Goal: Information Seeking & Learning: Learn about a topic

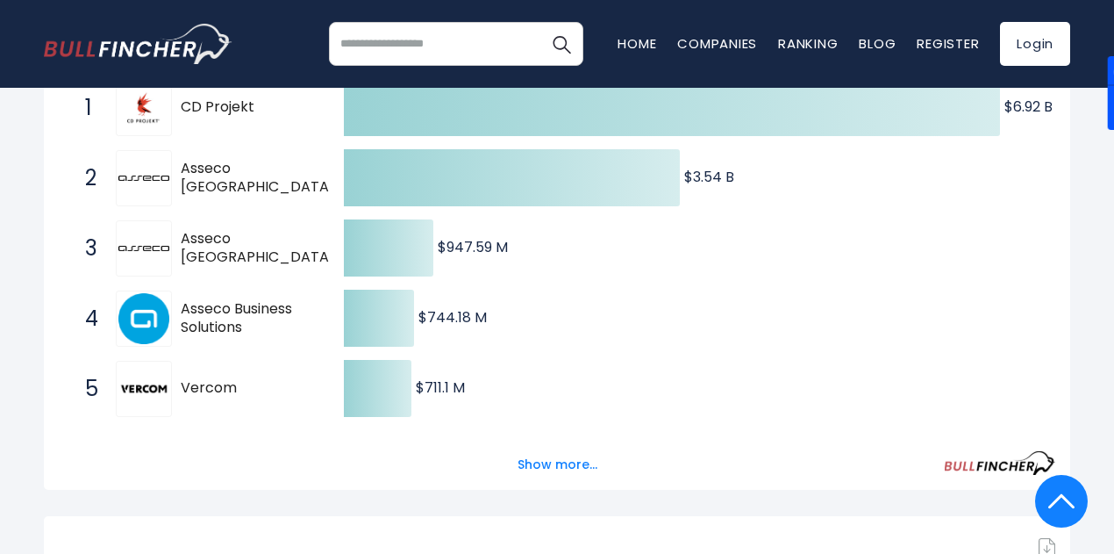
scroll to position [439, 0]
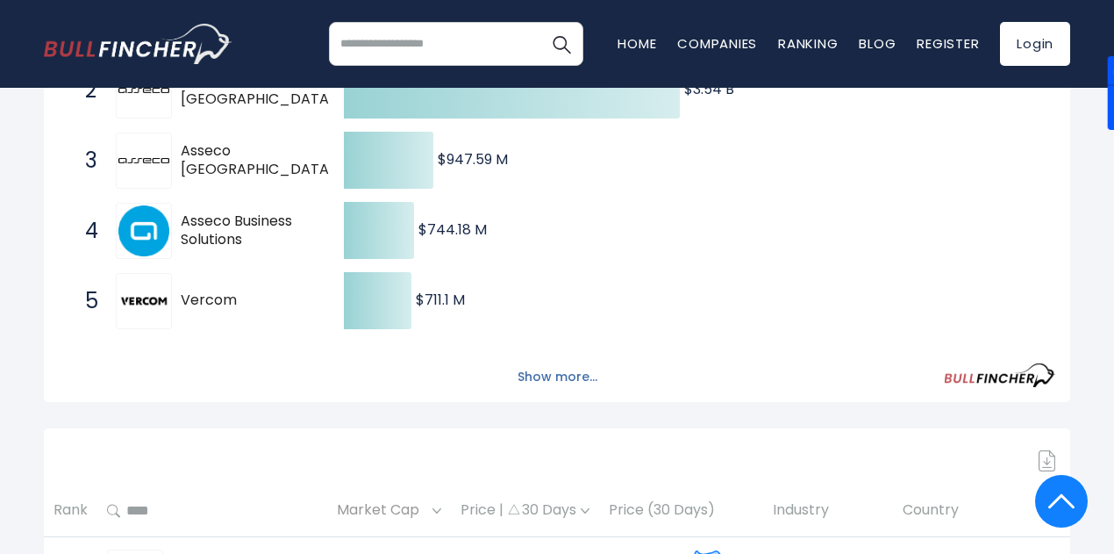
click at [558, 382] on button "Show more..." at bounding box center [557, 376] width 101 height 29
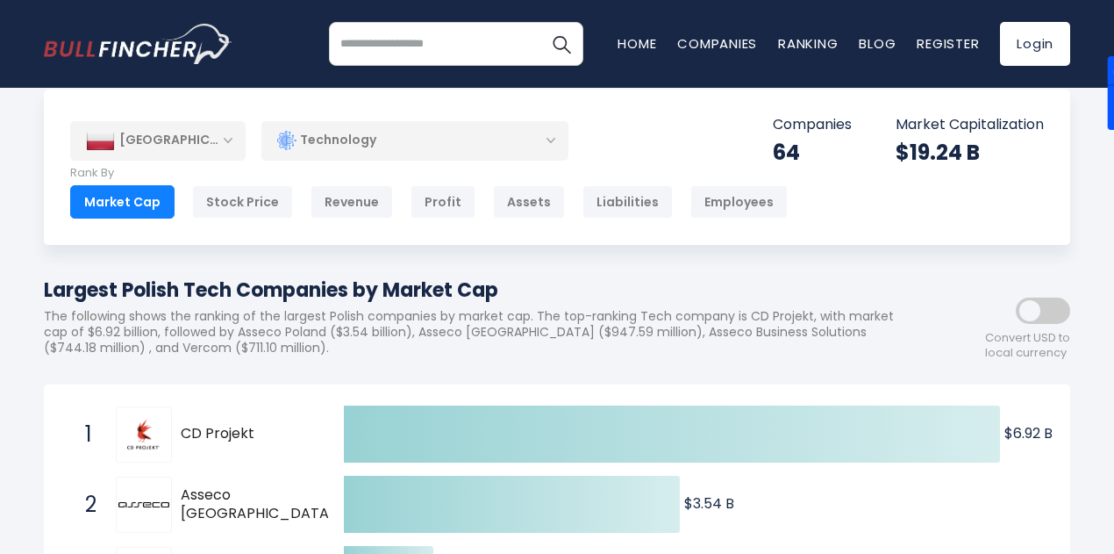
scroll to position [0, 0]
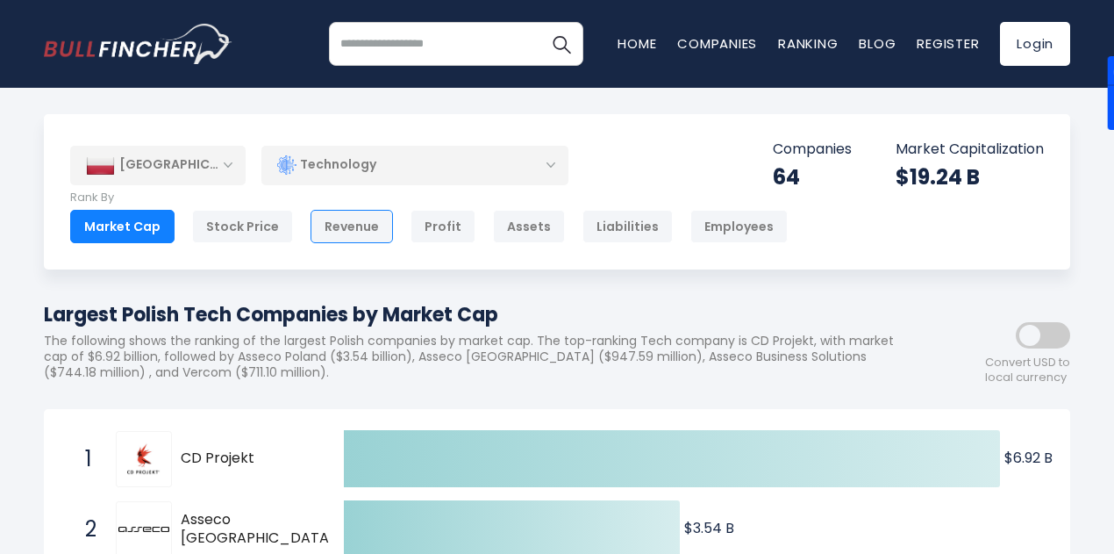
click at [342, 235] on div "Revenue" at bounding box center [352, 226] width 82 height 33
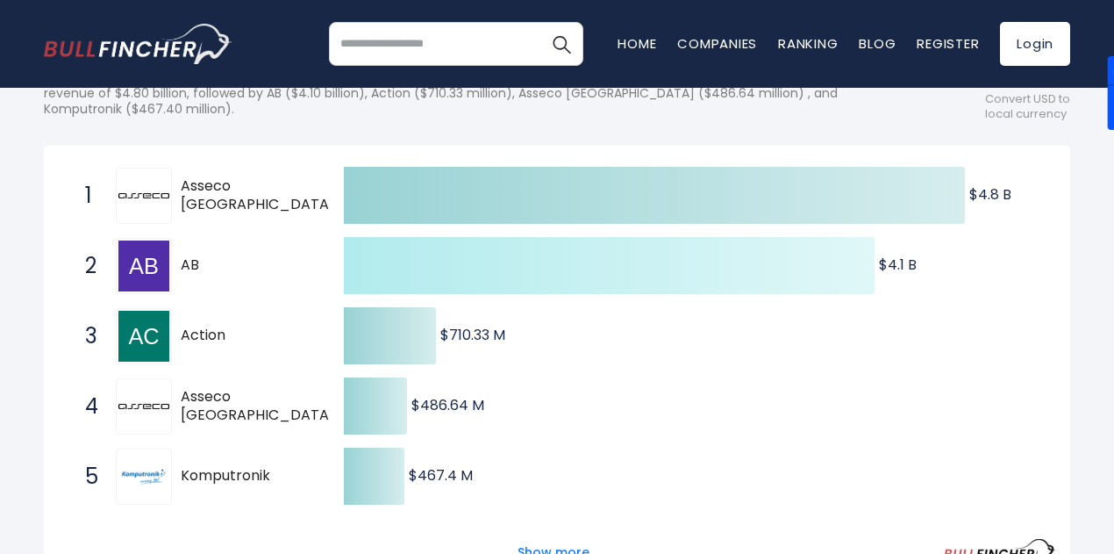
scroll to position [351, 0]
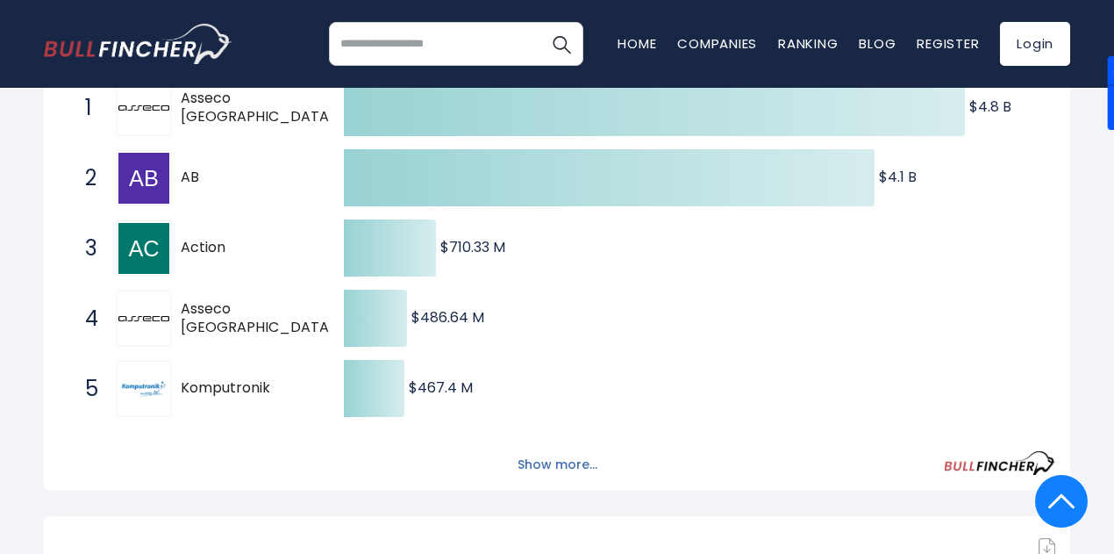
click at [594, 469] on button "Show more..." at bounding box center [557, 464] width 101 height 29
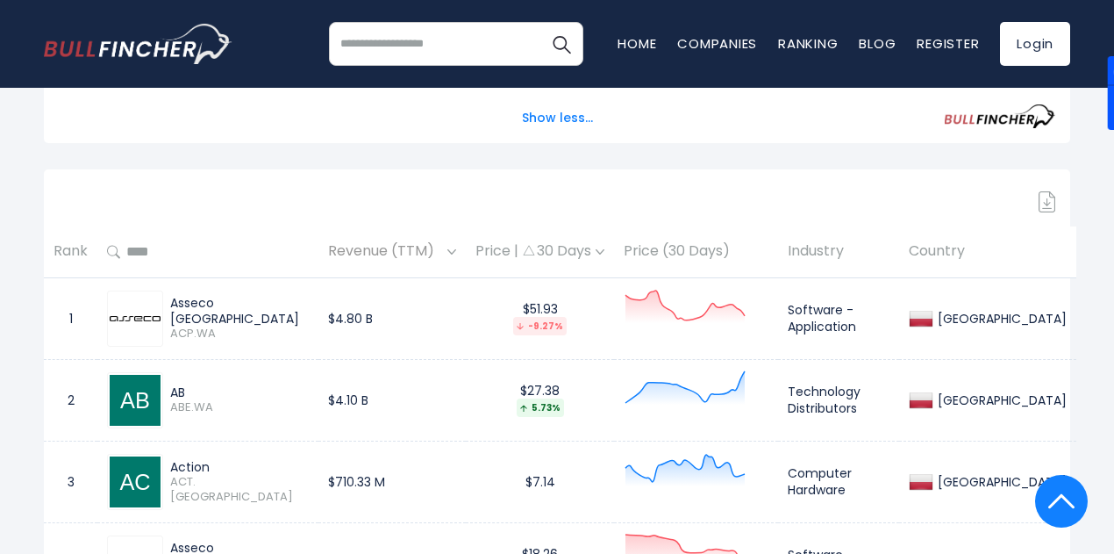
scroll to position [1141, 0]
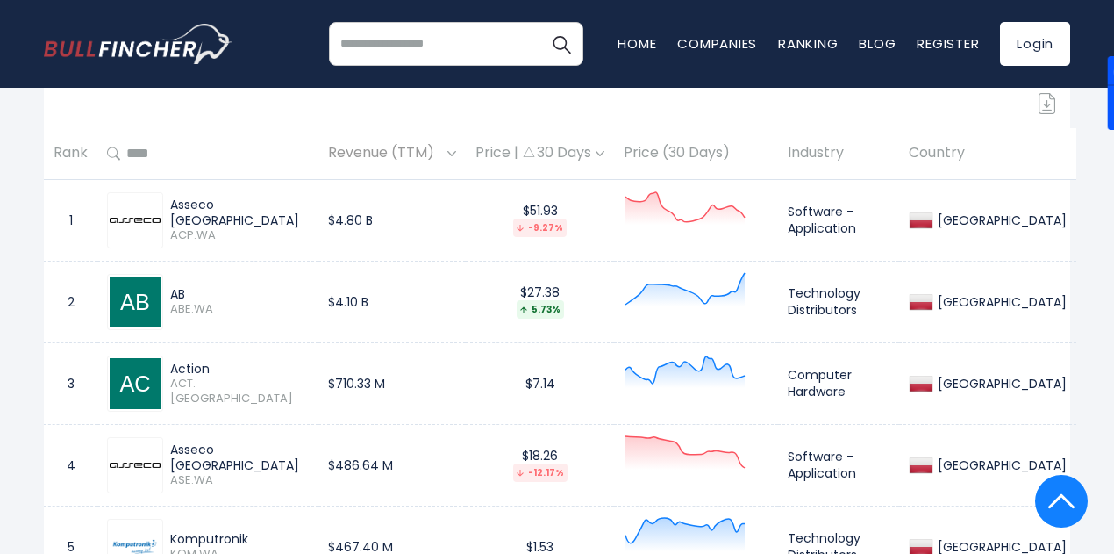
click at [132, 383] on img at bounding box center [135, 383] width 51 height 51
click at [195, 376] on div "Action" at bounding box center [239, 369] width 139 height 16
click at [144, 382] on img at bounding box center [135, 383] width 51 height 51
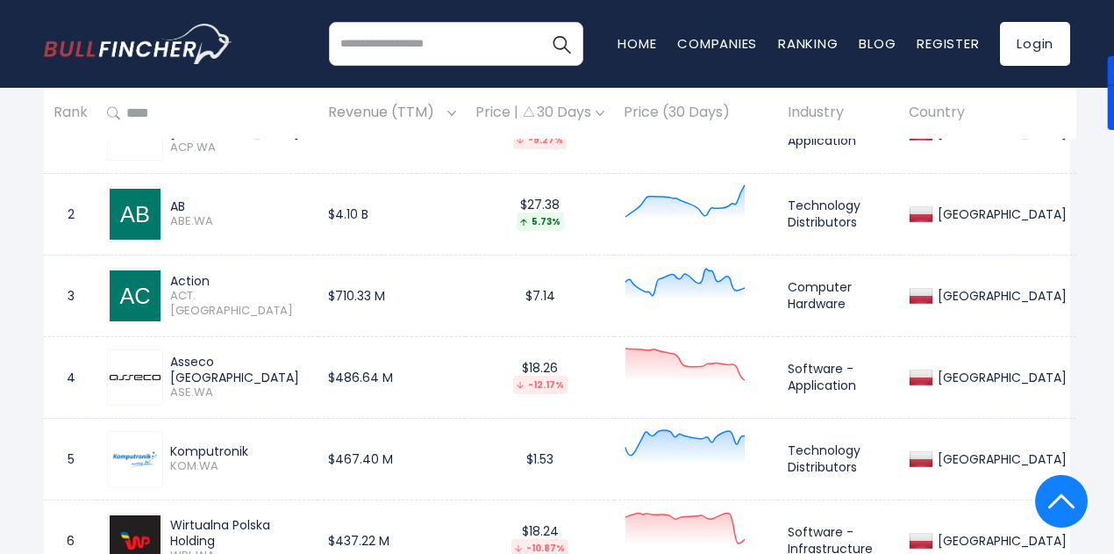
scroll to position [1316, 0]
